Goal: Task Accomplishment & Management: Manage account settings

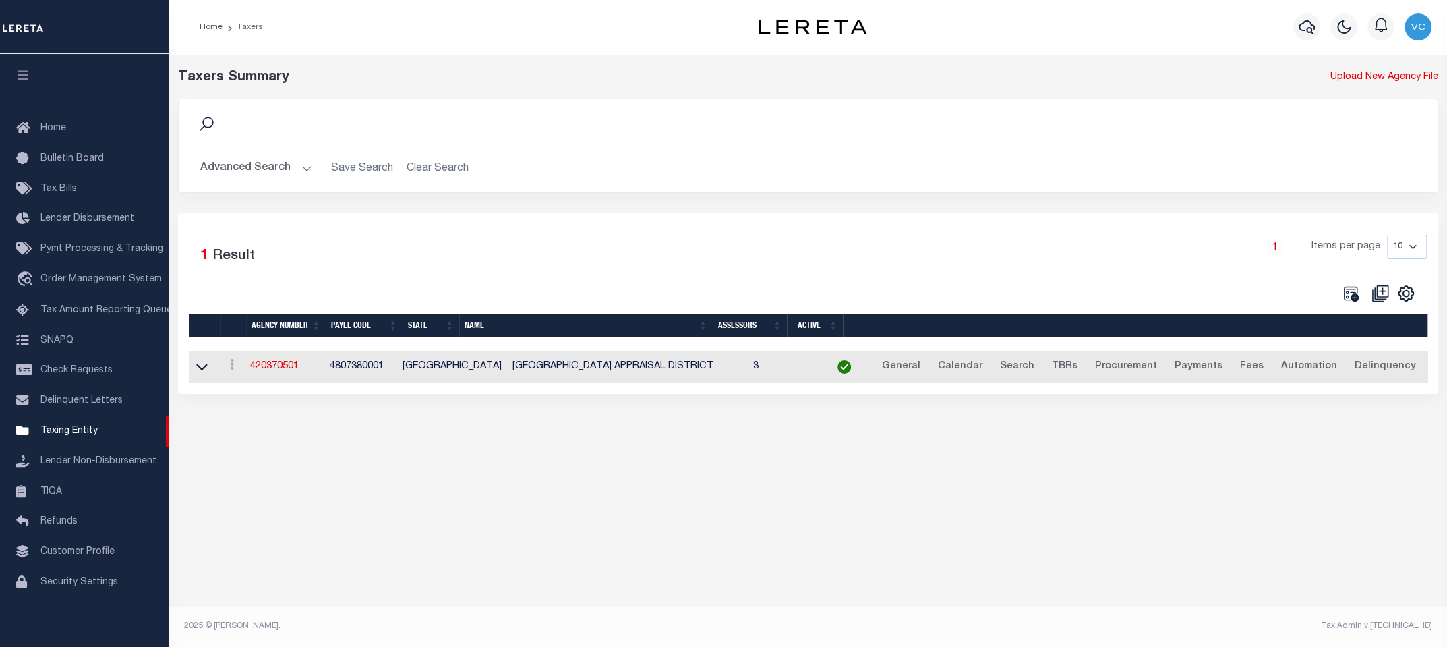
click at [264, 374] on td "420370501" at bounding box center [285, 367] width 80 height 33
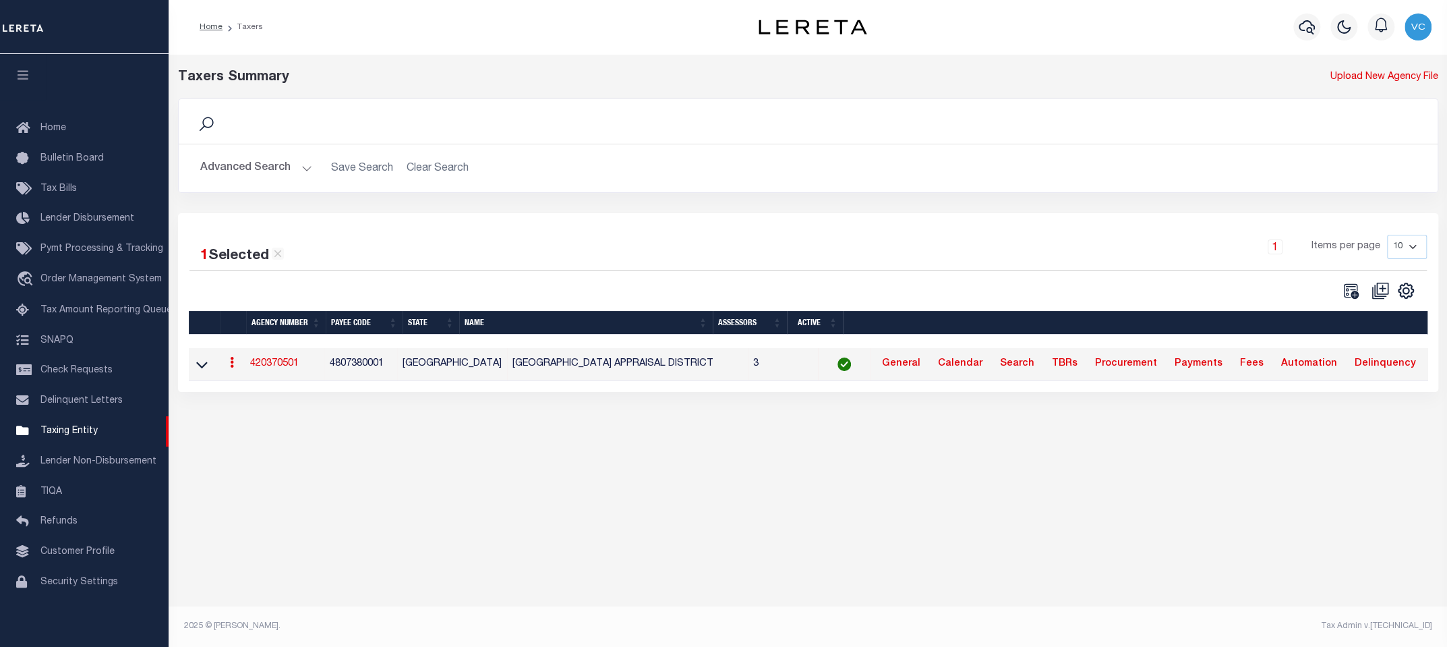
click at [286, 361] on link "420370501" at bounding box center [274, 363] width 49 height 9
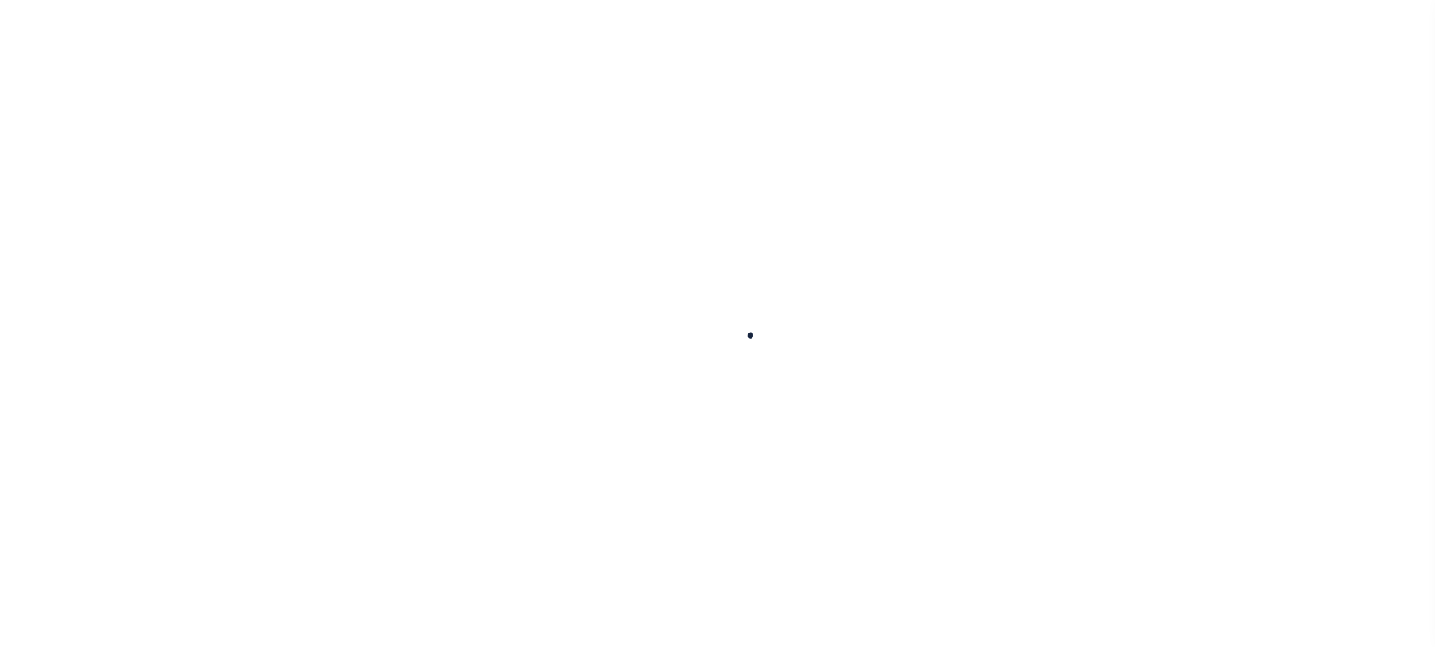
select select
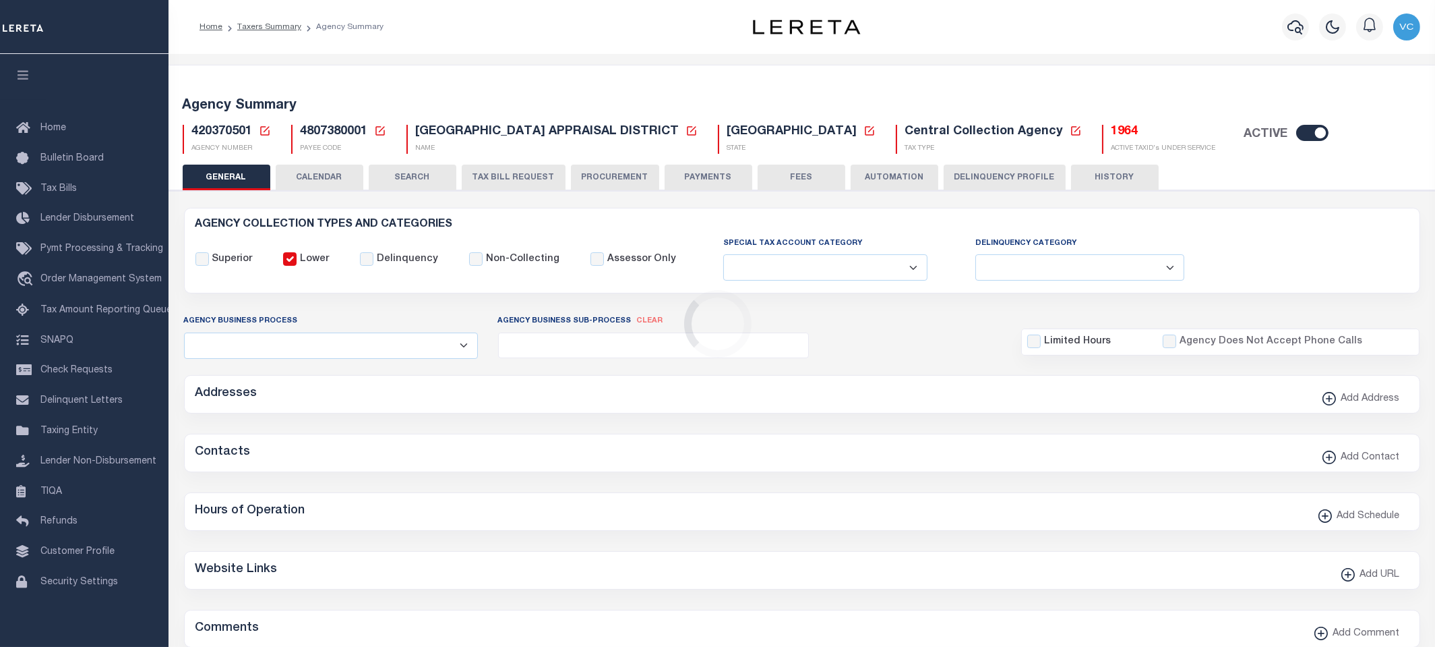
checkbox input "false"
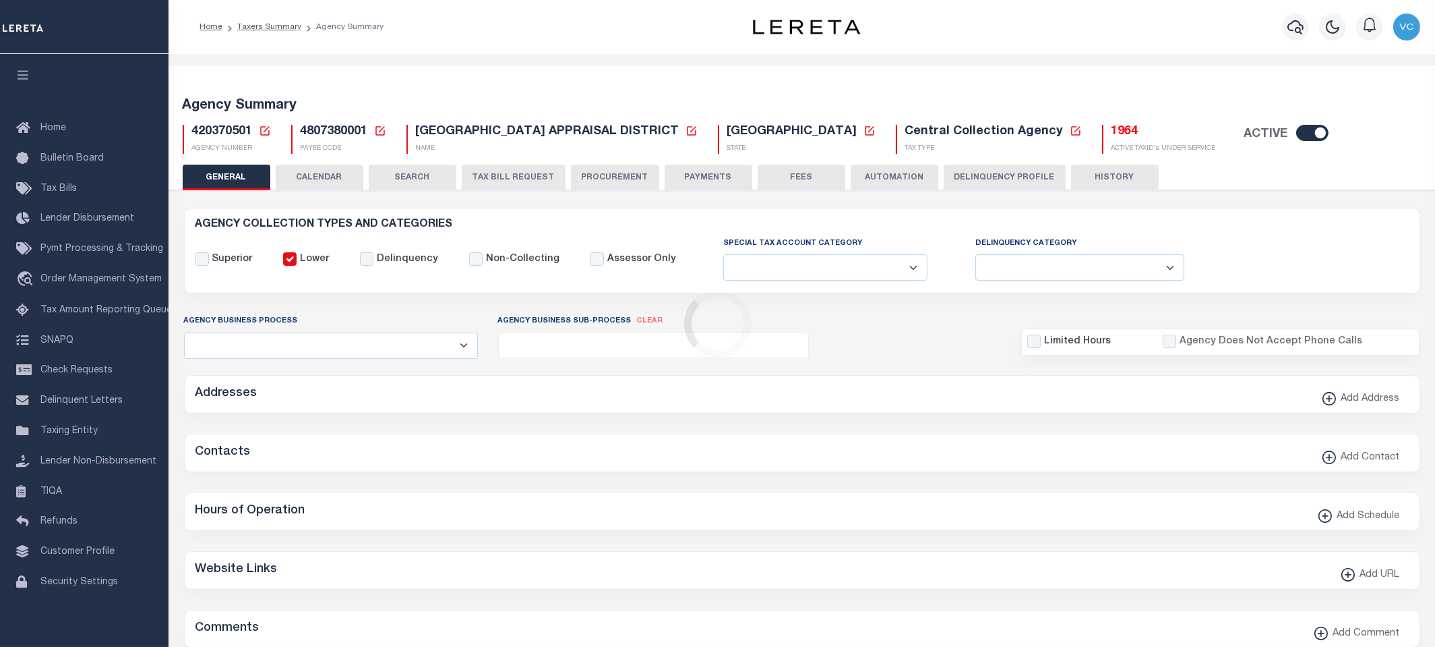
type input "4807380001"
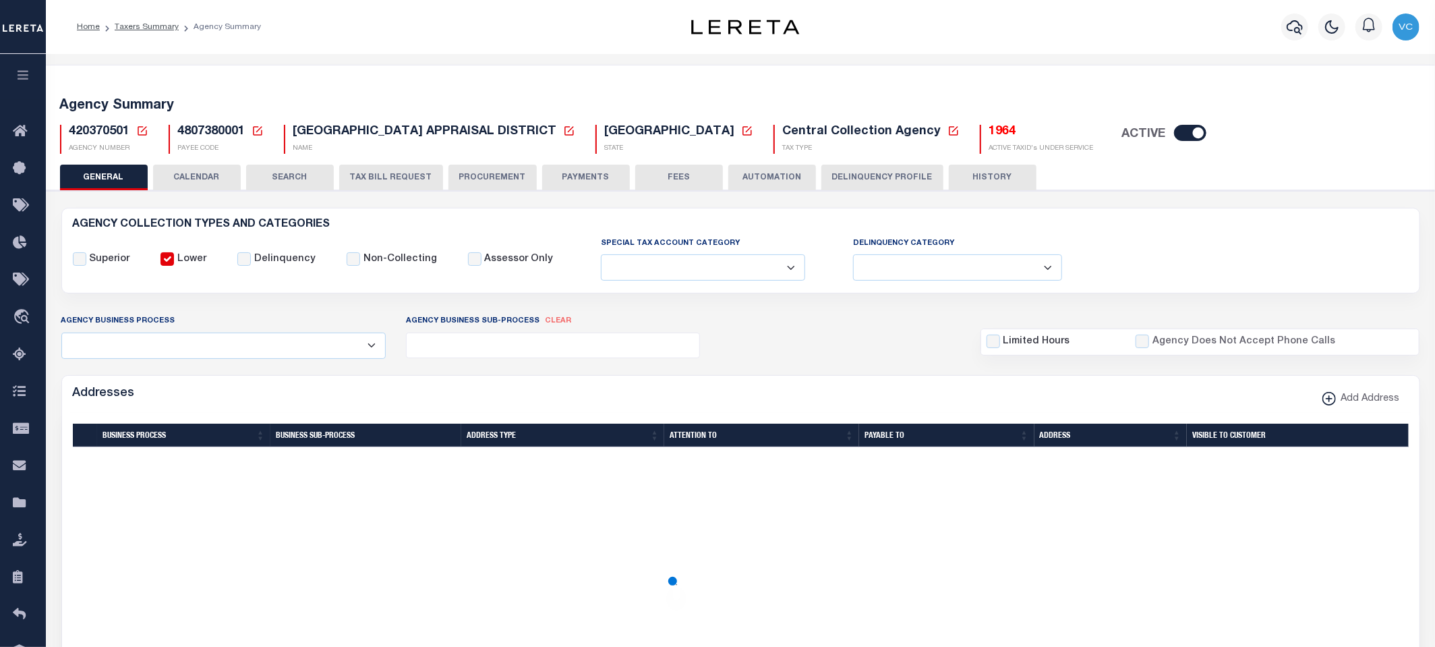
click at [264, 133] on div "4807380001 Payee Code Cancel Ok PAYEE CODE" at bounding box center [215, 139] width 115 height 29
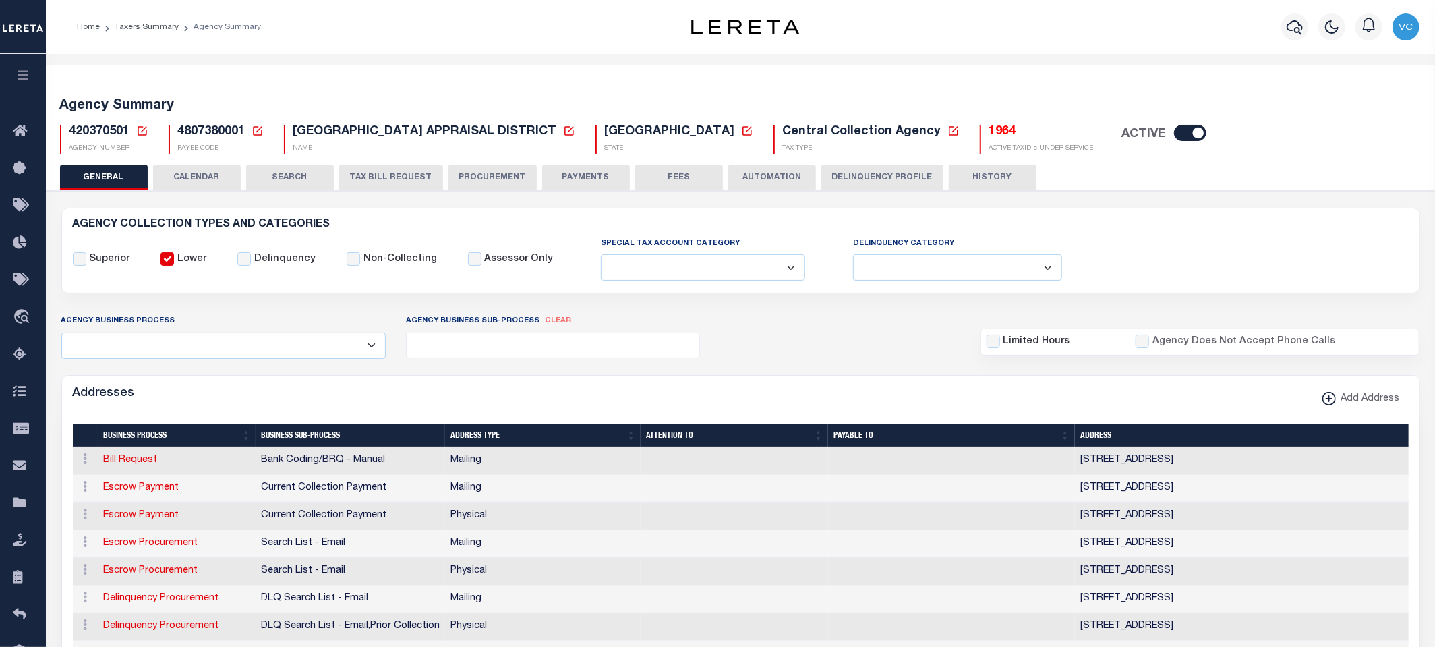
click at [140, 127] on icon at bounding box center [142, 131] width 12 height 12
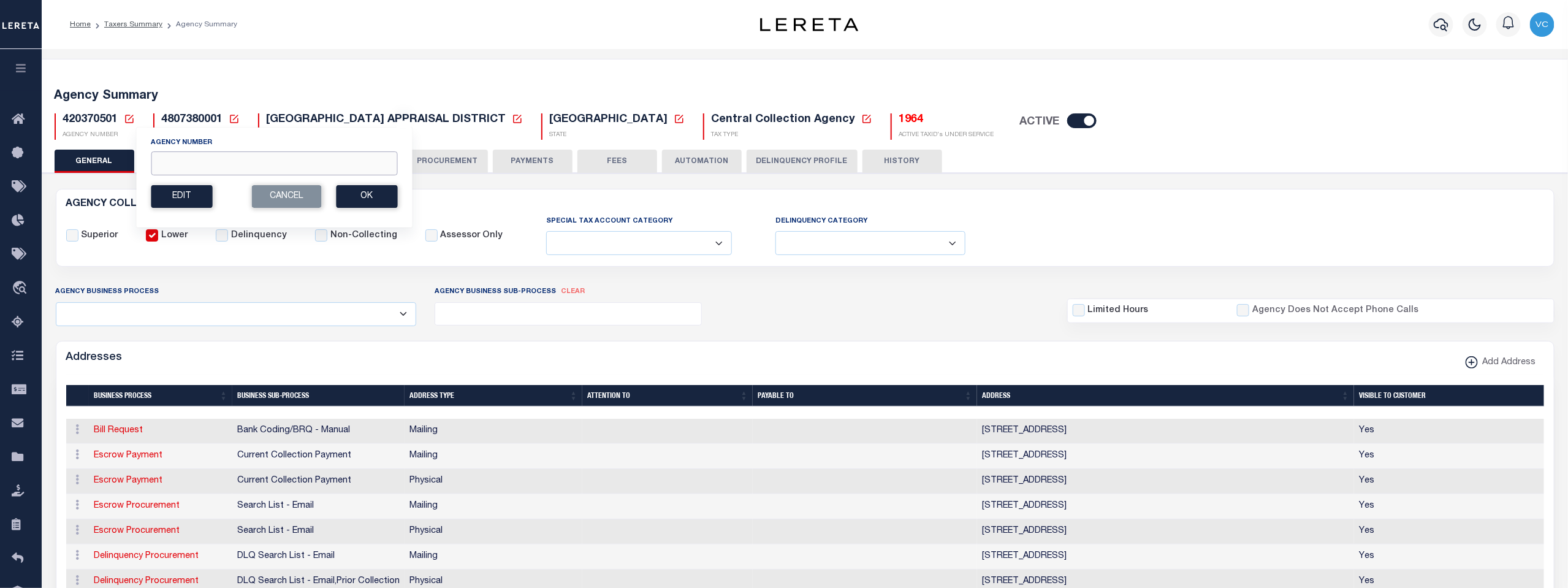
click at [185, 159] on input "Agency Number" at bounding box center [274, 164] width 246 height 24
type input "290081701"
click at [360, 198] on button "Ok" at bounding box center [365, 196] width 61 height 23
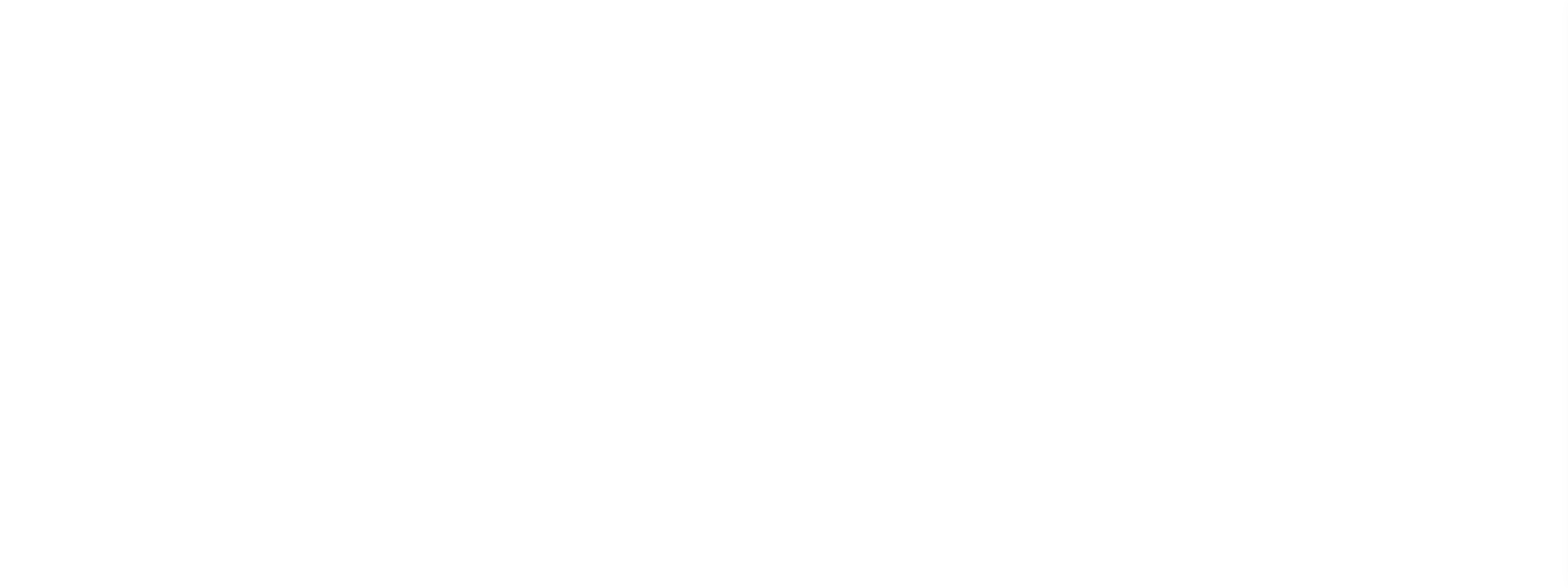
select select
checkbox input "false"
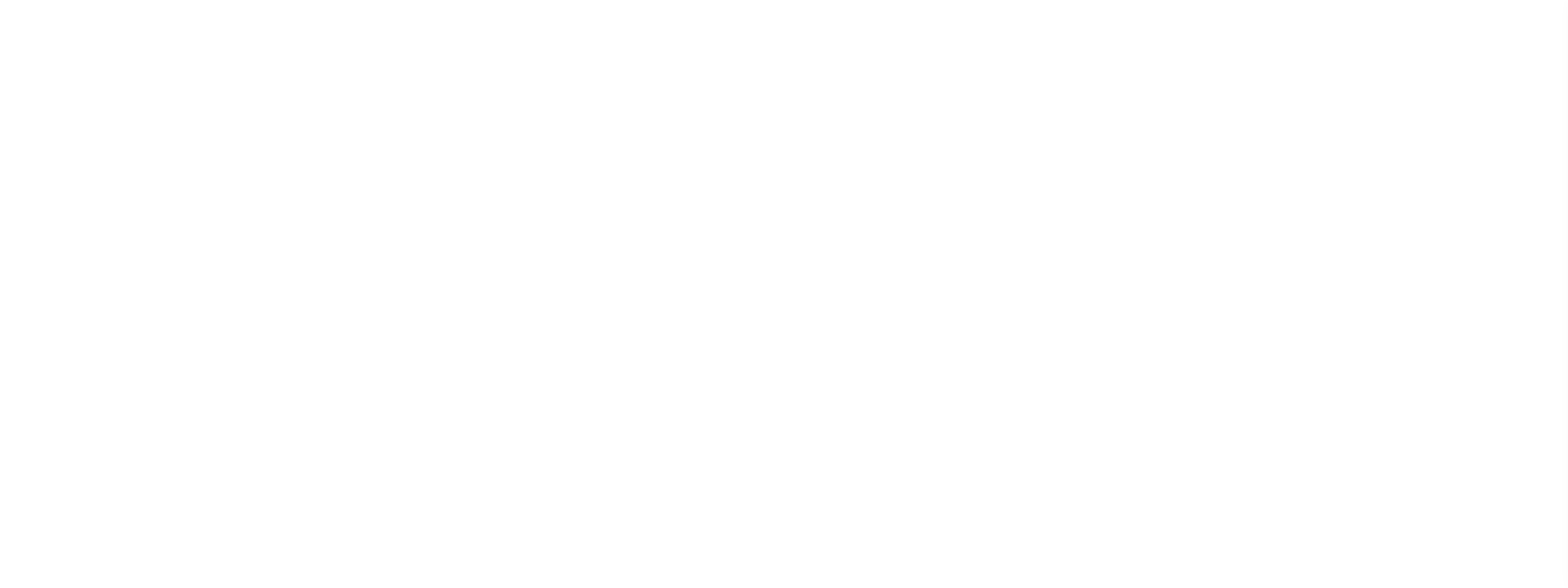
checkbox input "false"
type input "3401503014"
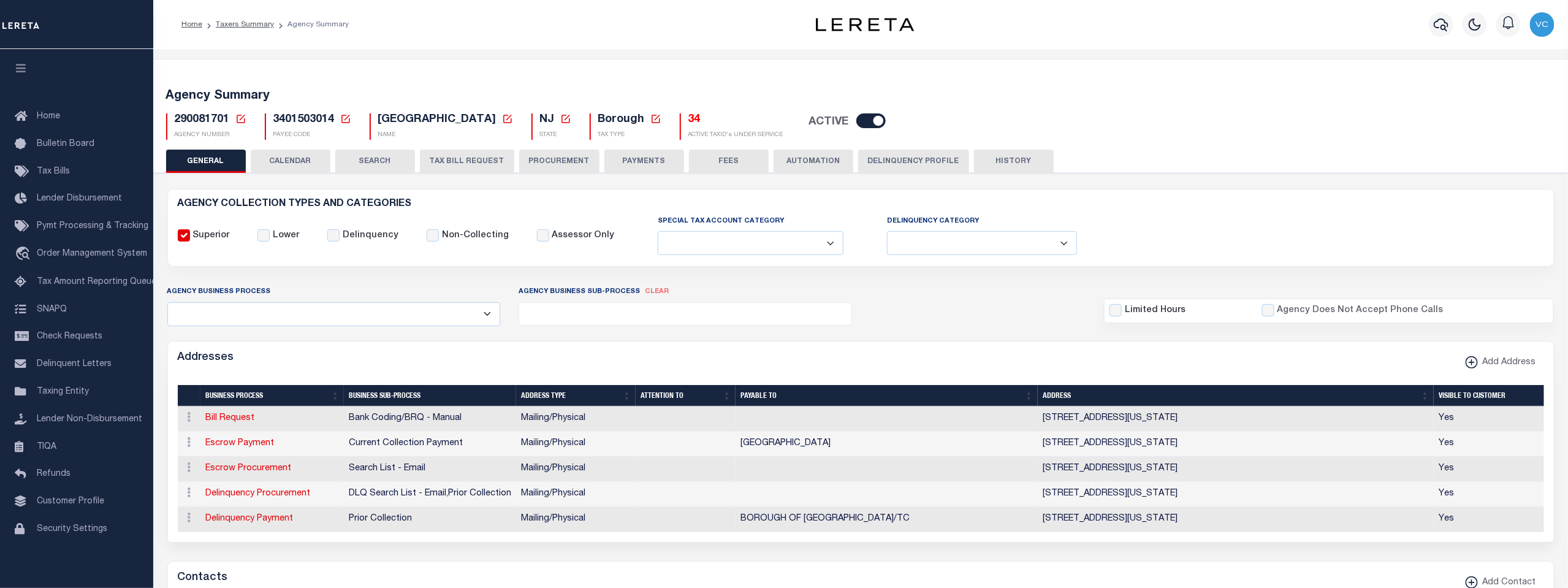
click at [698, 117] on h5 "34" at bounding box center [735, 120] width 95 height 14
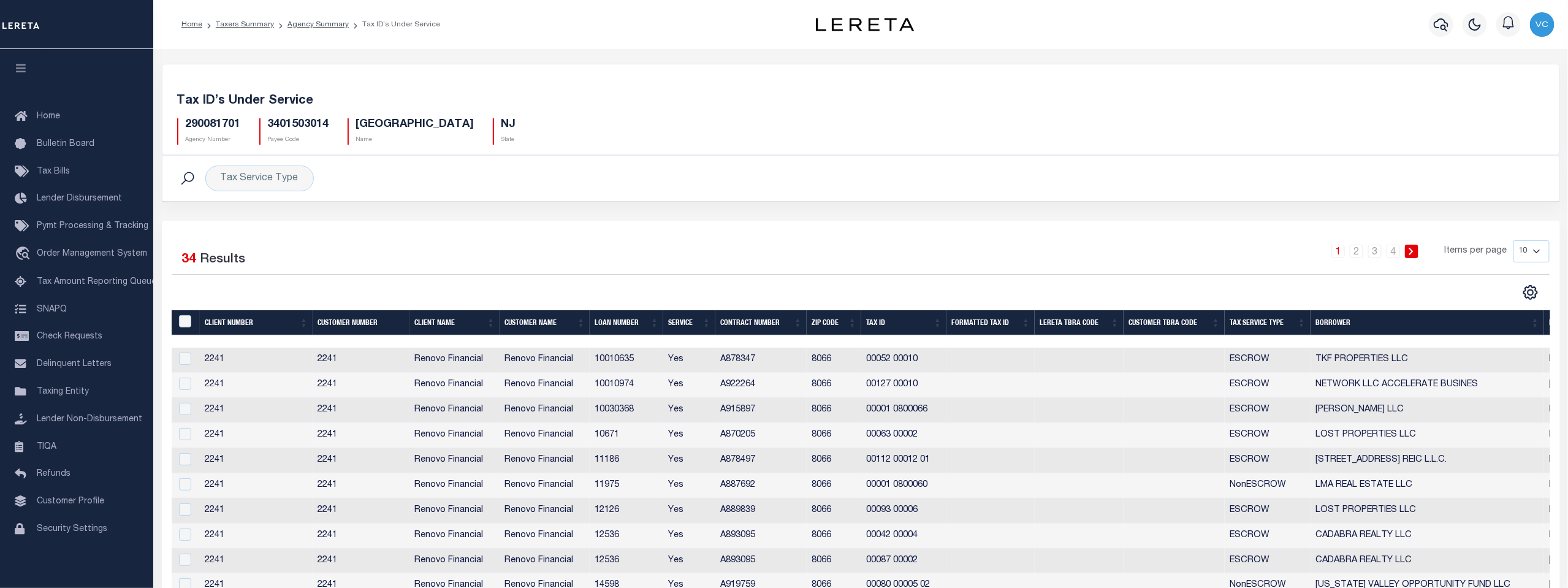
click at [884, 320] on th "Tax ID" at bounding box center [904, 323] width 85 height 25
